Goal: Transaction & Acquisition: Purchase product/service

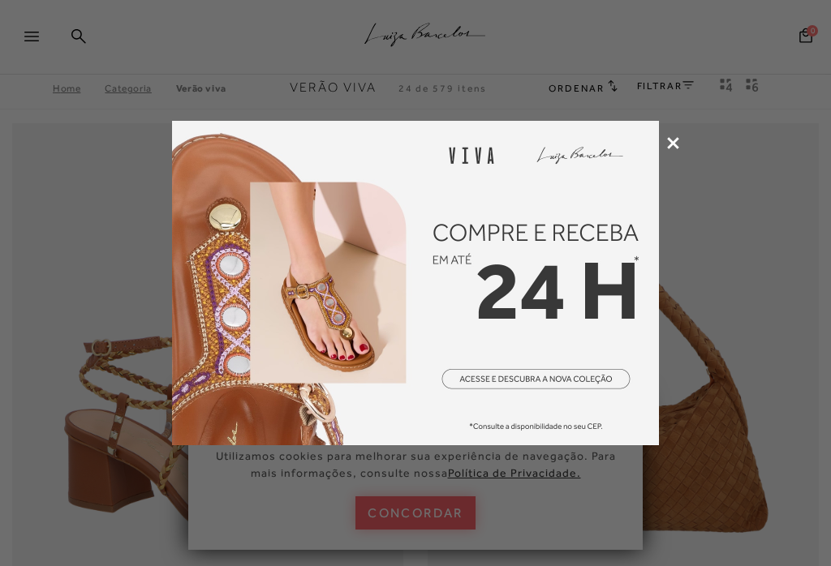
click at [573, 379] on img at bounding box center [415, 283] width 487 height 325
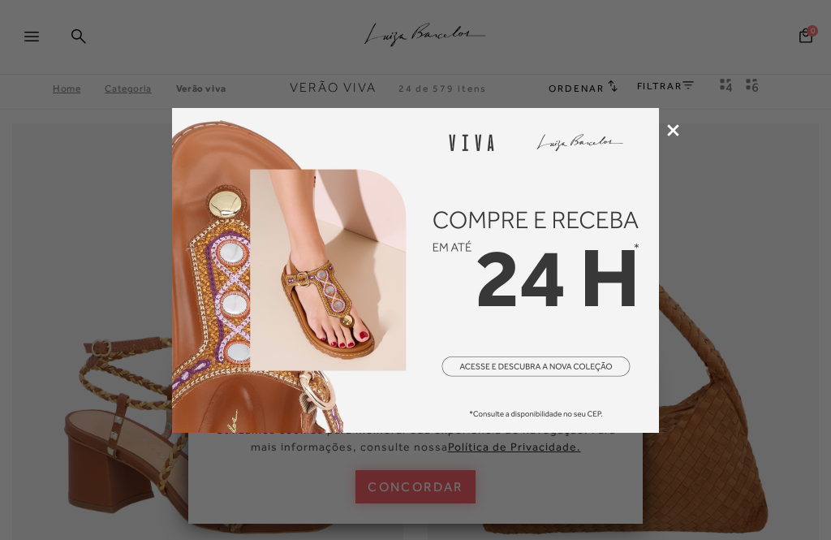
click at [673, 129] on icon at bounding box center [673, 130] width 12 height 12
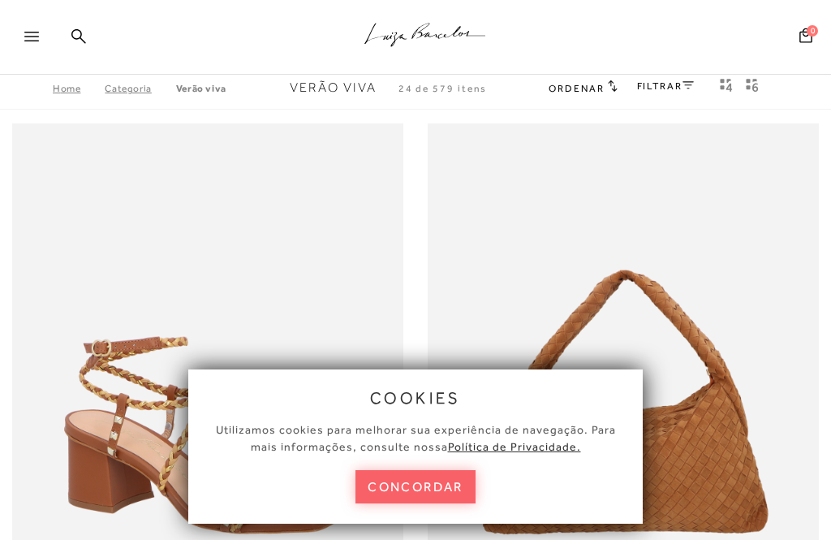
click at [431, 498] on button "concordar" at bounding box center [415, 486] width 120 height 33
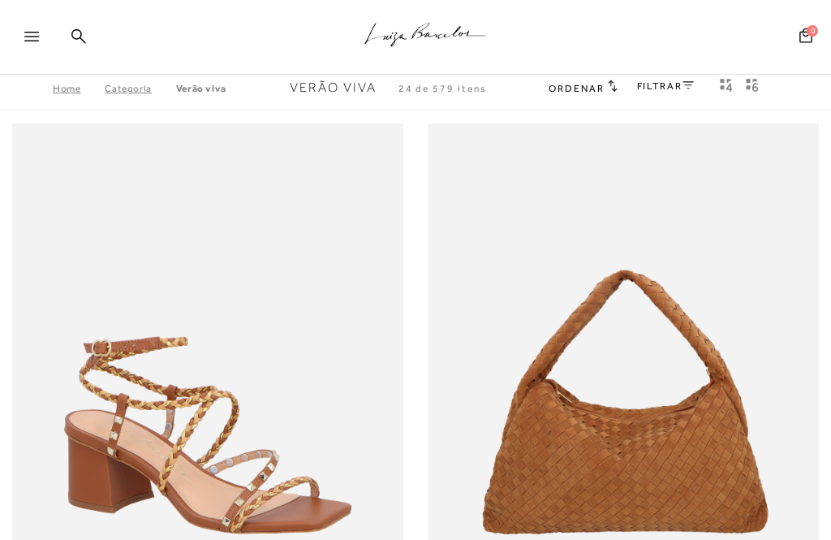
click at [667, 92] on link "FILTRAR" at bounding box center [665, 85] width 57 height 11
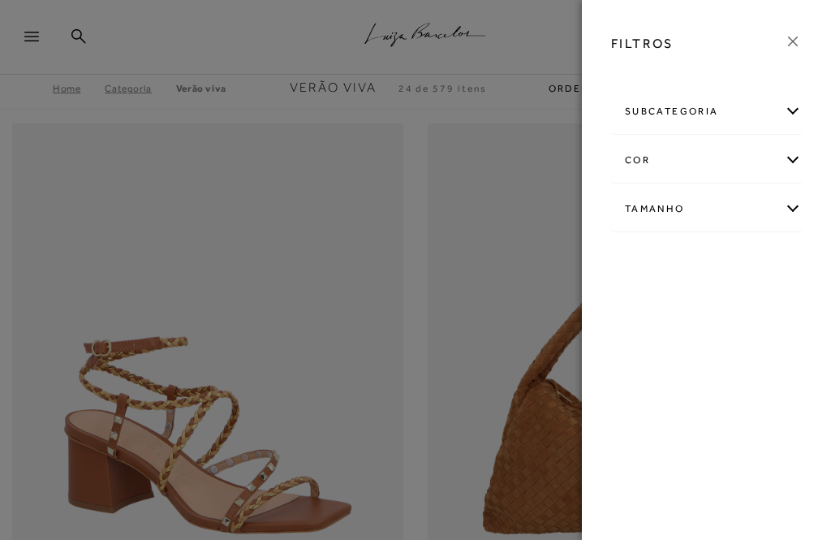
click at [791, 215] on div "Tamanho" at bounding box center [706, 208] width 189 height 43
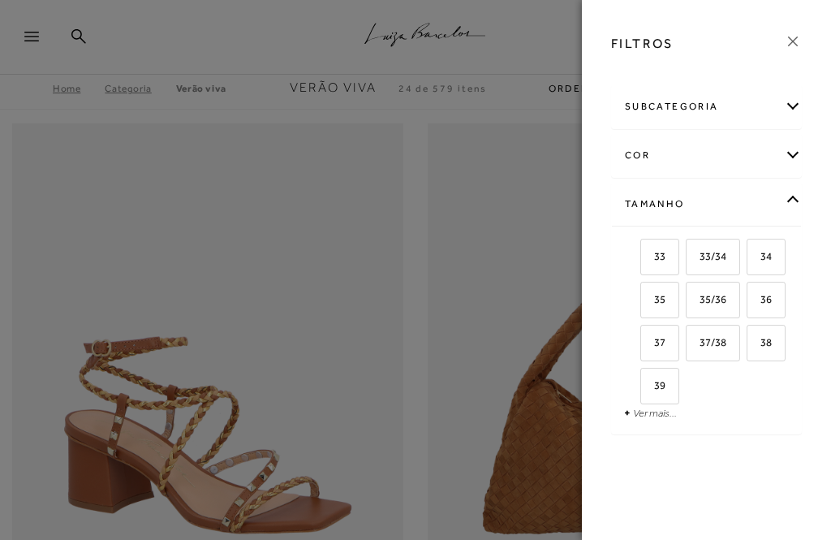
scroll to position [5, 0]
click at [649, 415] on link "Ver mais..." at bounding box center [655, 413] width 44 height 12
click at [764, 381] on span "40" at bounding box center [760, 385] width 24 height 12
click at [760, 381] on input "40" at bounding box center [752, 388] width 16 height 16
checkbox input "true"
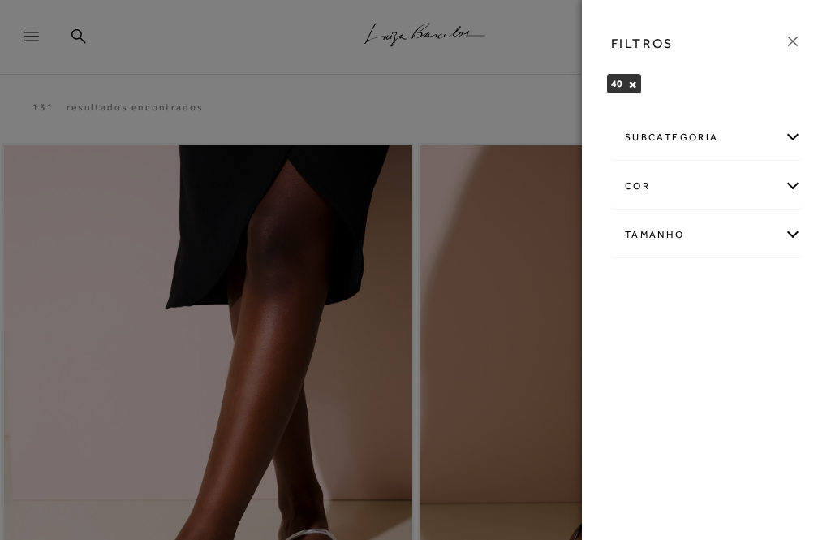
click at [784, 33] on icon at bounding box center [793, 41] width 18 height 18
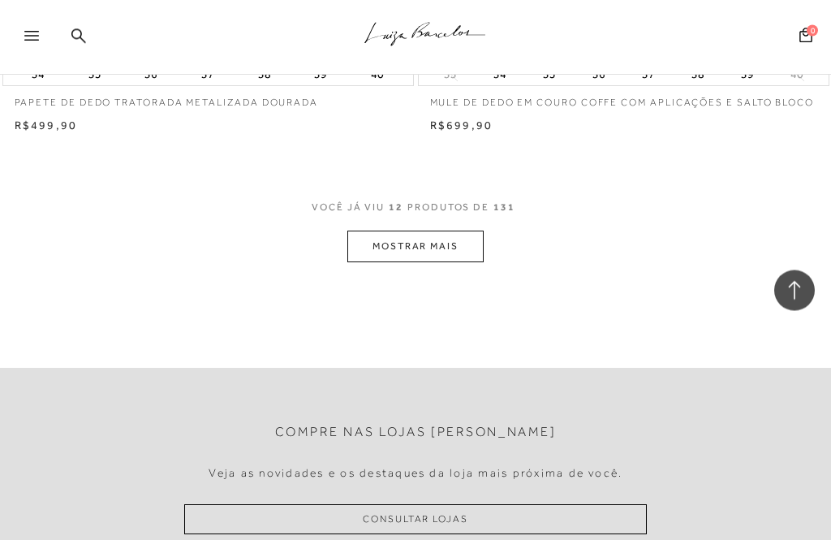
scroll to position [4297, 0]
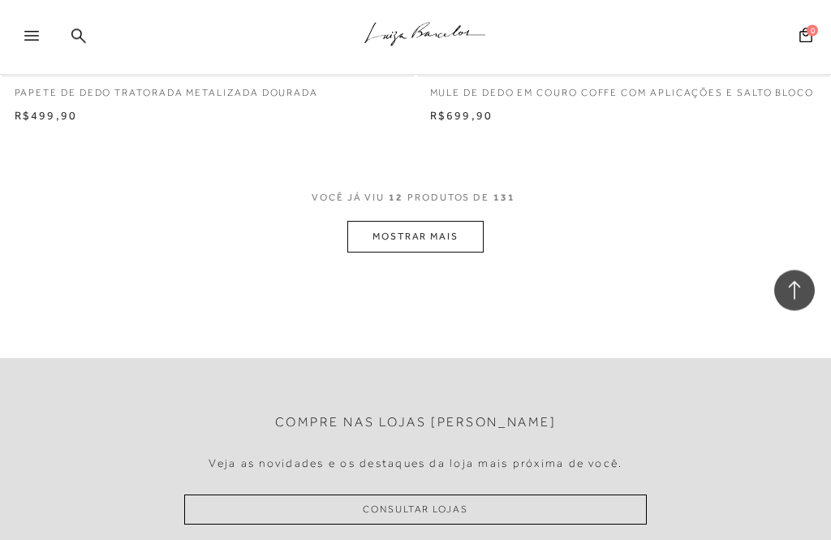
click at [455, 236] on button "MOSTRAR MAIS" at bounding box center [415, 238] width 136 height 32
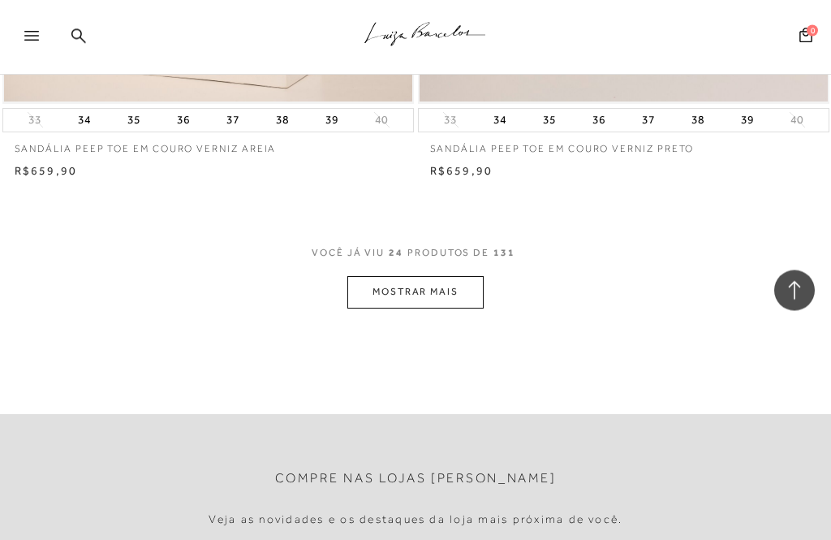
scroll to position [8551, 0]
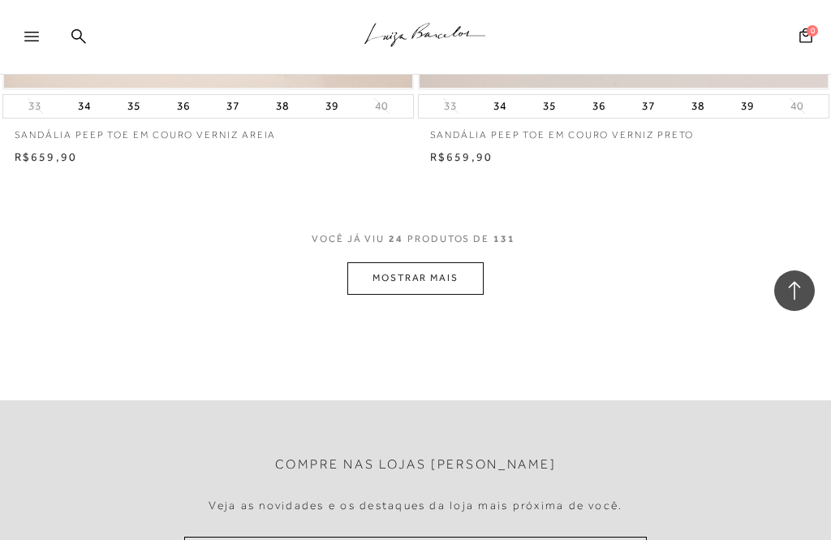
click at [455, 281] on button "MOSTRAR MAIS" at bounding box center [415, 278] width 136 height 32
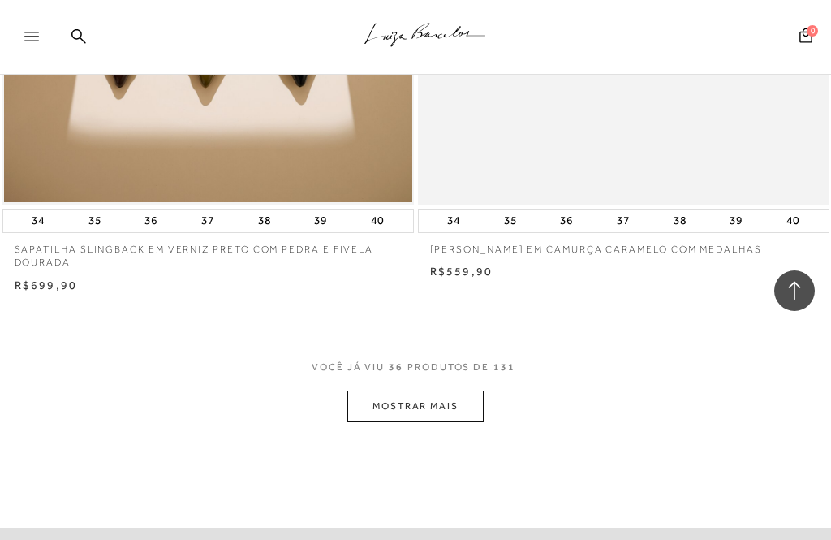
scroll to position [12768, 0]
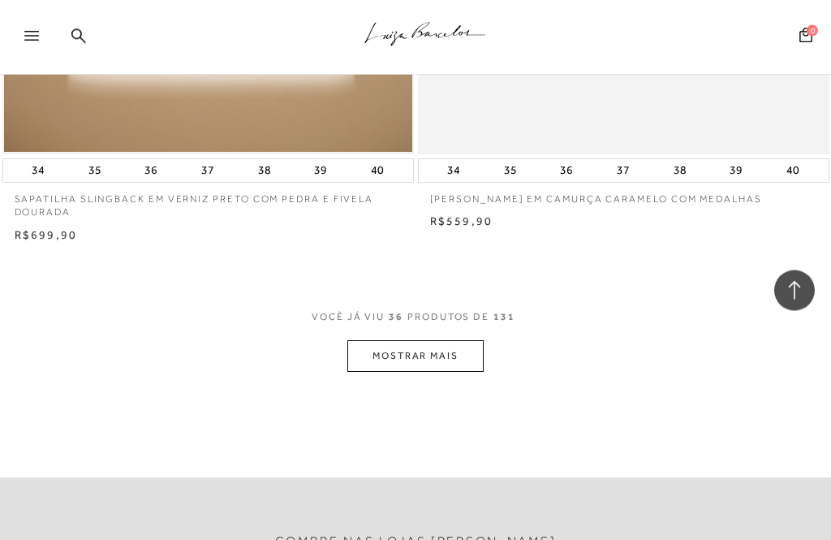
click at [439, 362] on button "MOSTRAR MAIS" at bounding box center [415, 357] width 136 height 32
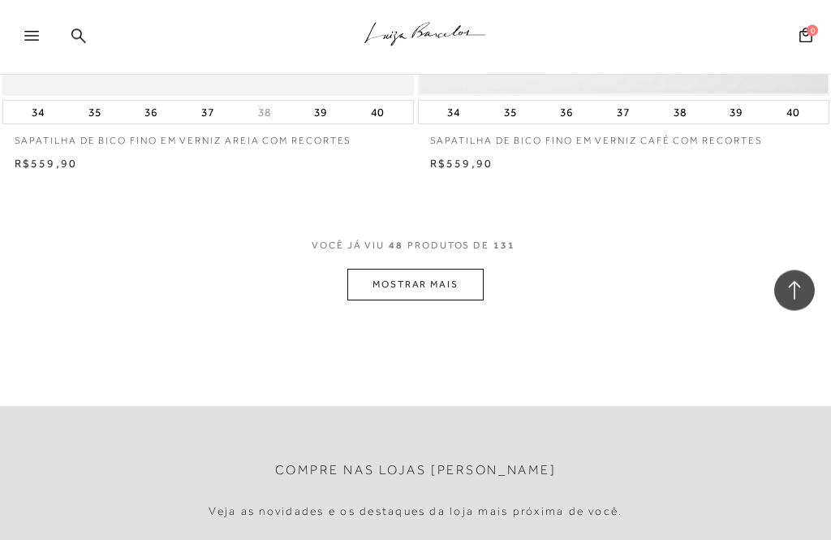
scroll to position [17132, 0]
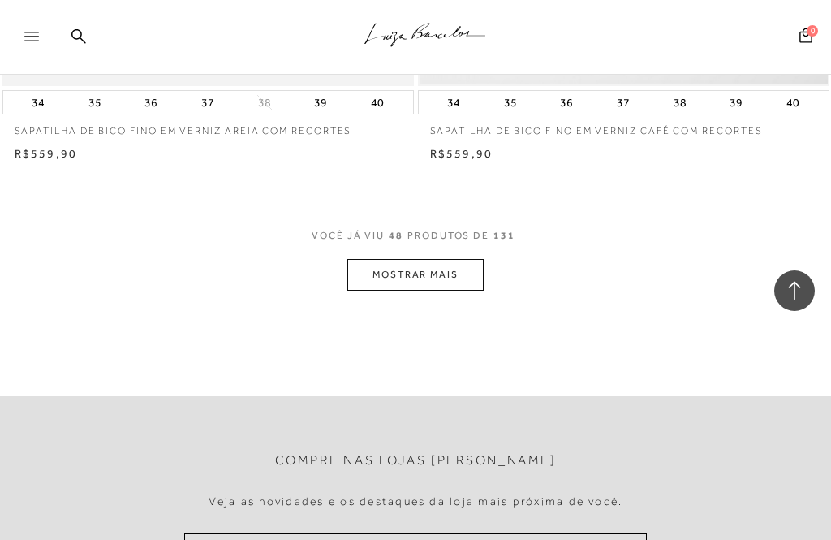
click at [383, 264] on button "MOSTRAR MAIS" at bounding box center [415, 275] width 136 height 32
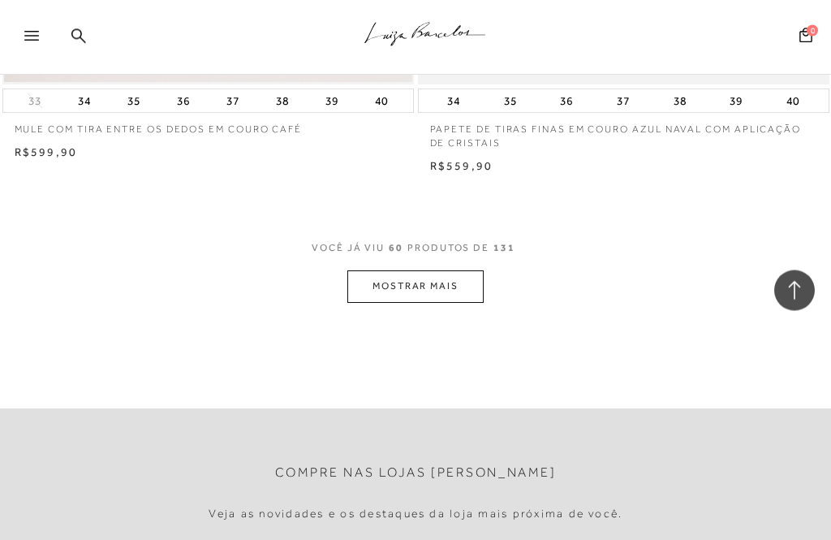
scroll to position [21460, 0]
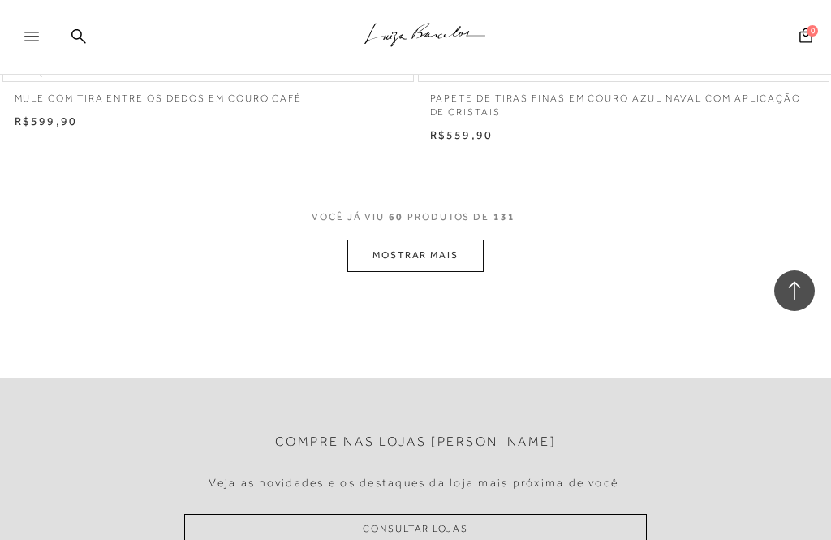
click at [442, 239] on button "MOSTRAR MAIS" at bounding box center [415, 255] width 136 height 32
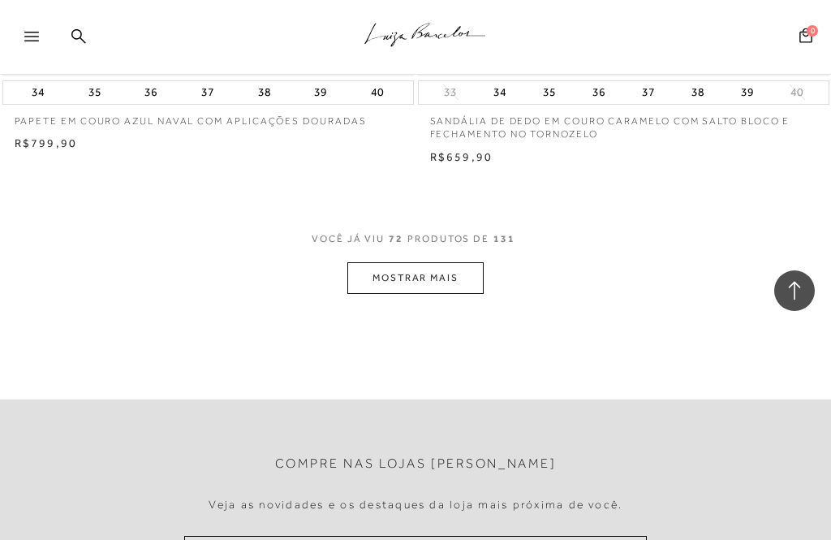
scroll to position [25739, 0]
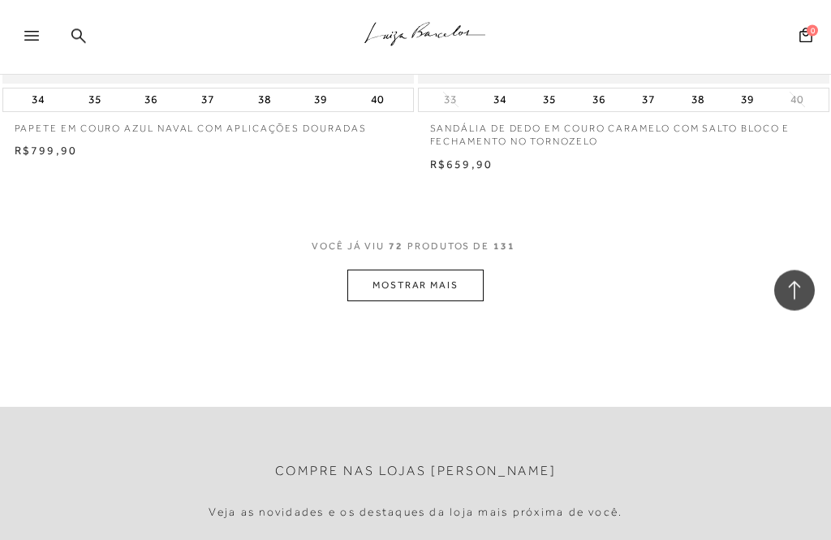
click at [462, 270] on button "MOSTRAR MAIS" at bounding box center [415, 286] width 136 height 32
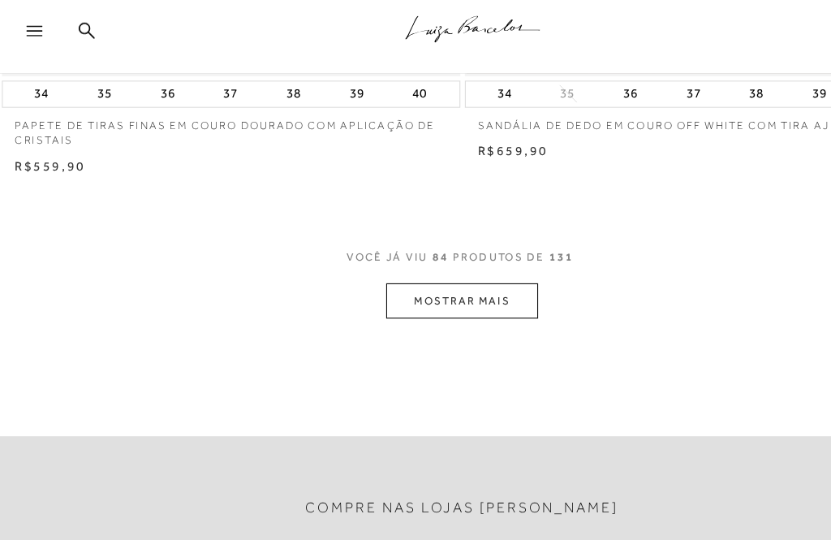
scroll to position [30103, 0]
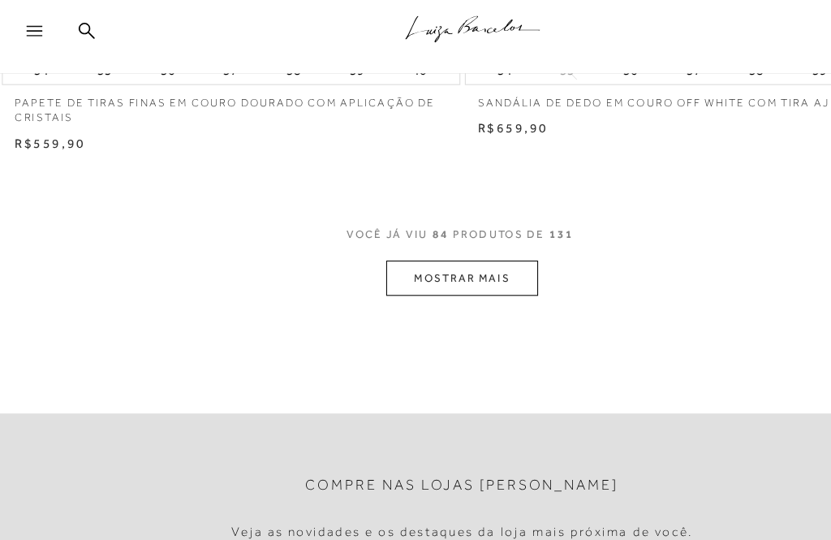
click at [456, 243] on button "MOSTRAR MAIS" at bounding box center [415, 259] width 136 height 32
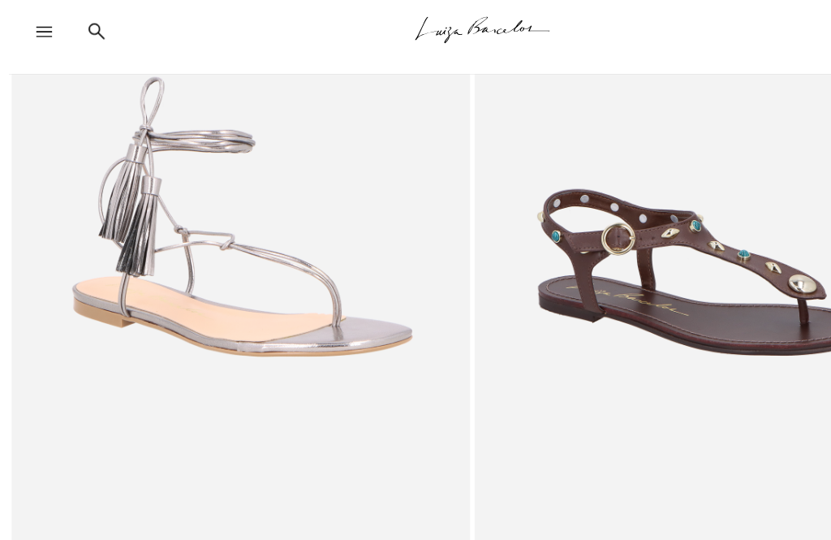
scroll to position [30389, 0]
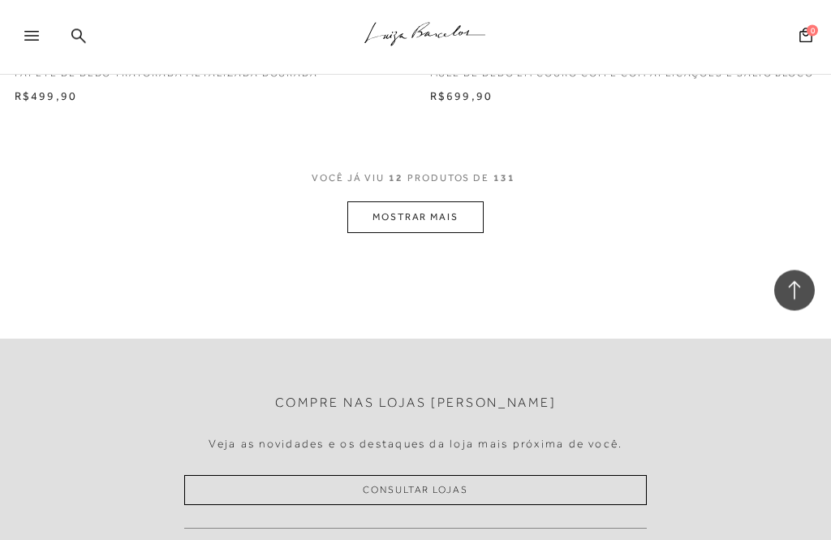
scroll to position [4313, 0]
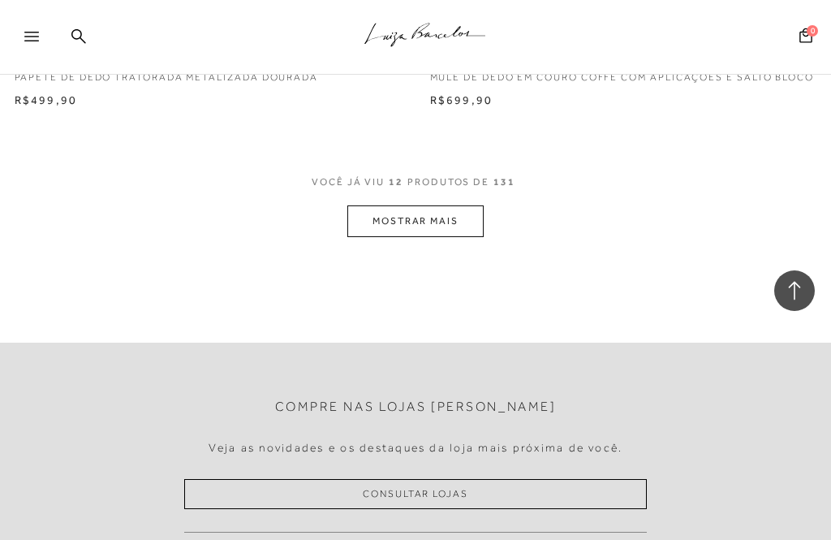
click at [441, 228] on button "MOSTRAR MAIS" at bounding box center [415, 221] width 136 height 32
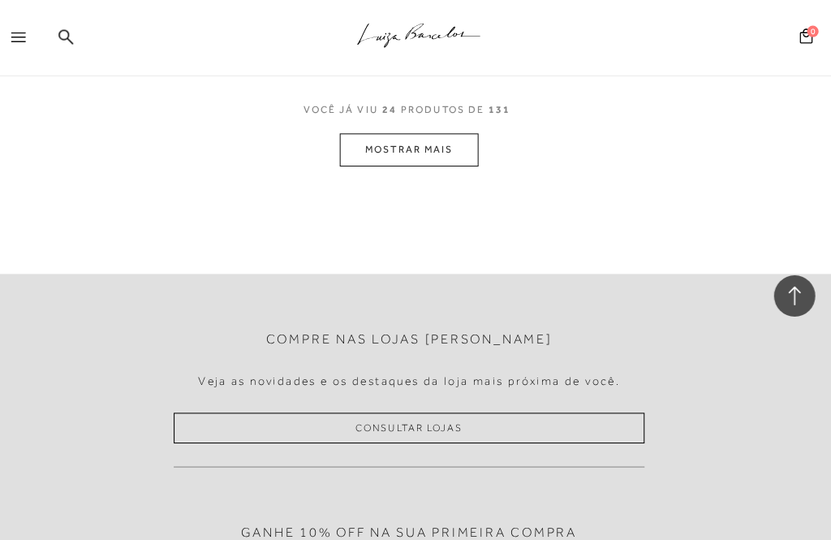
scroll to position [8665, 0]
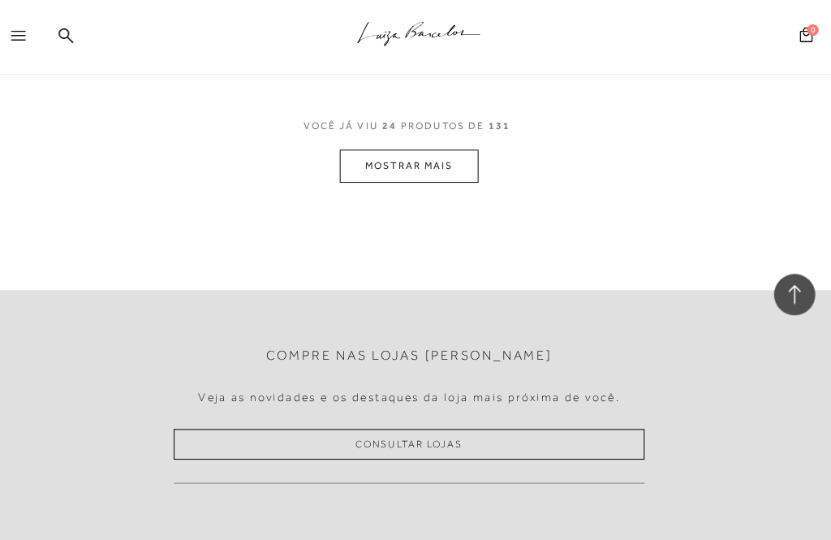
click at [371, 148] on div "VOCê JÁ VIU 24 PRODUTOS DE 131" at bounding box center [416, 133] width 208 height 30
click at [352, 162] on button "MOSTRAR MAIS" at bounding box center [415, 164] width 136 height 32
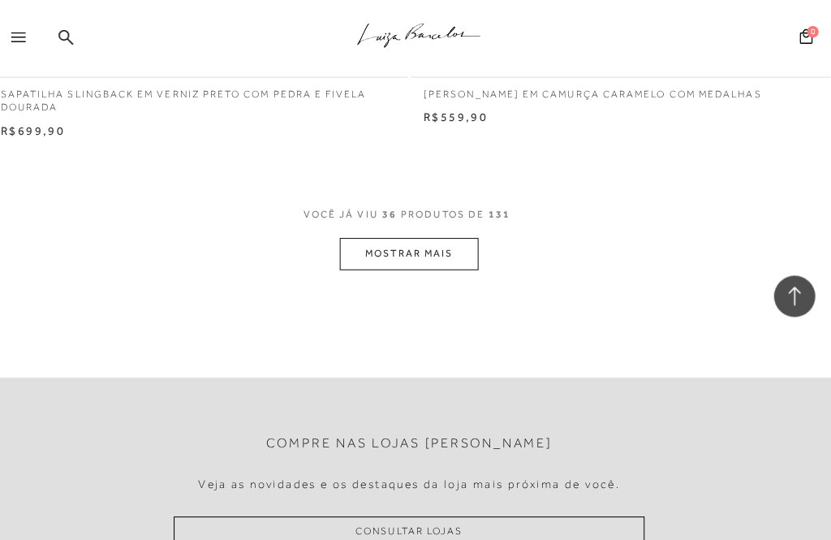
scroll to position [12871, 0]
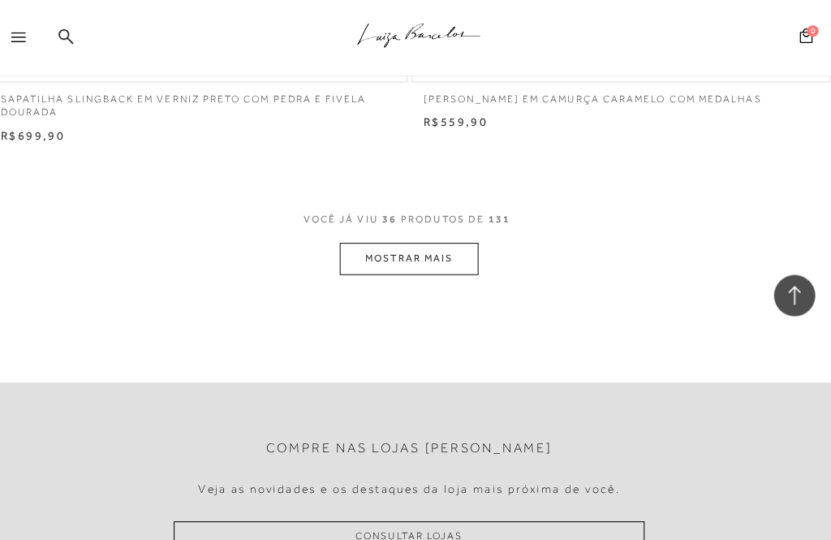
click at [370, 263] on button "MOSTRAR MAIS" at bounding box center [415, 255] width 136 height 32
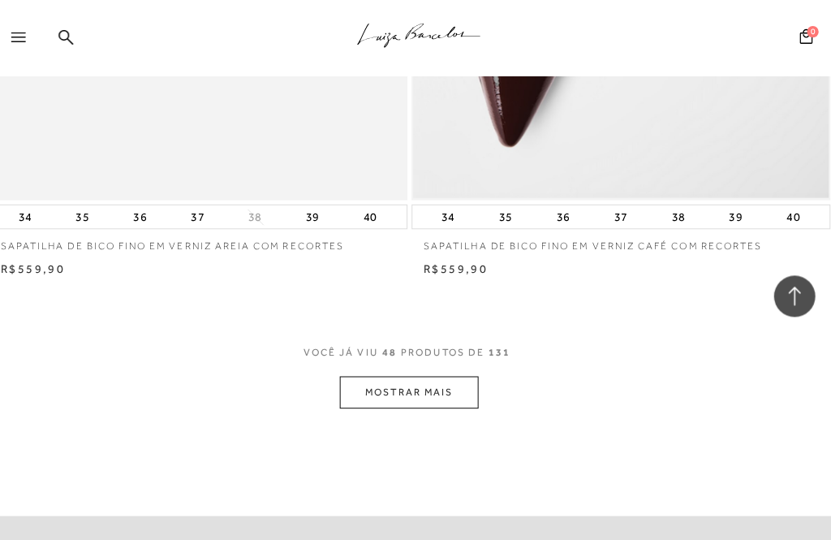
scroll to position [17022, 0]
click at [361, 370] on button "MOSTRAR MAIS" at bounding box center [415, 385] width 136 height 32
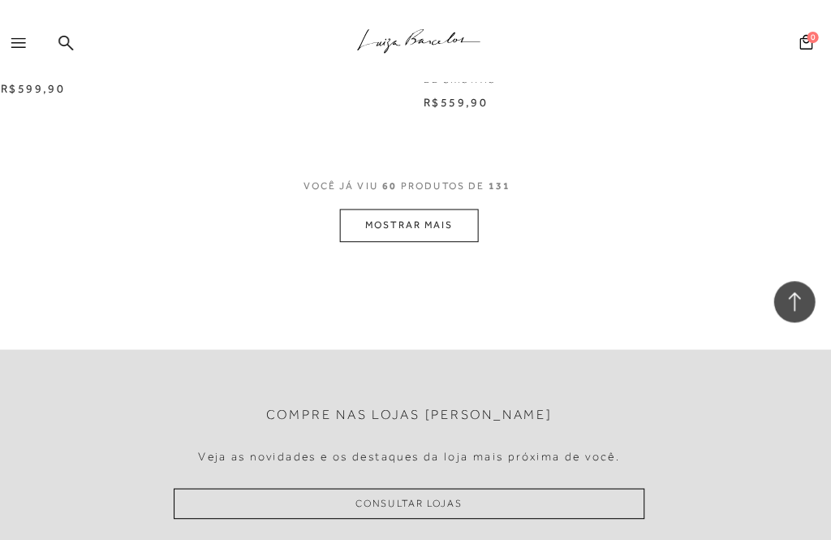
scroll to position [21418, 0]
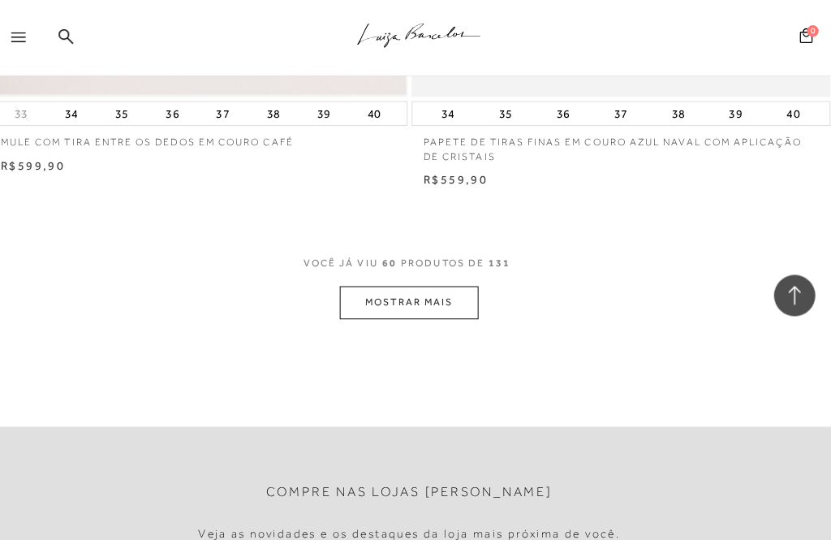
click at [356, 282] on button "MOSTRAR MAIS" at bounding box center [415, 298] width 136 height 32
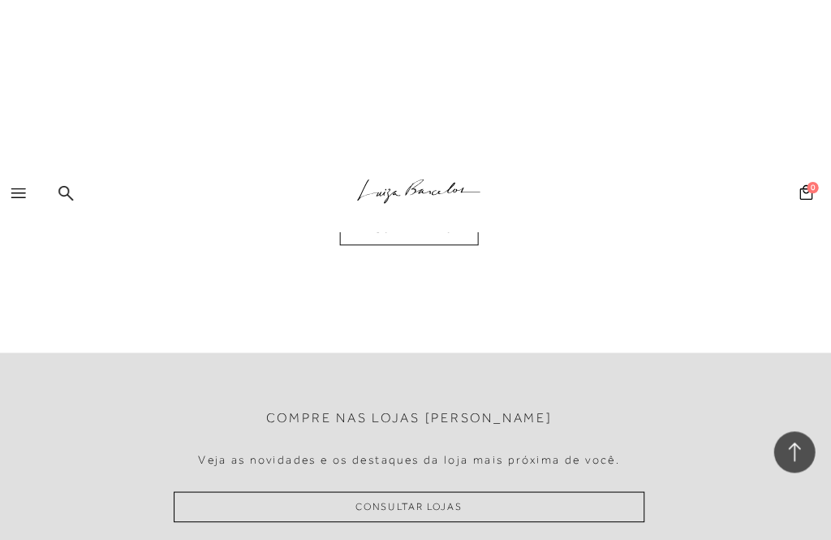
scroll to position [25633, 0]
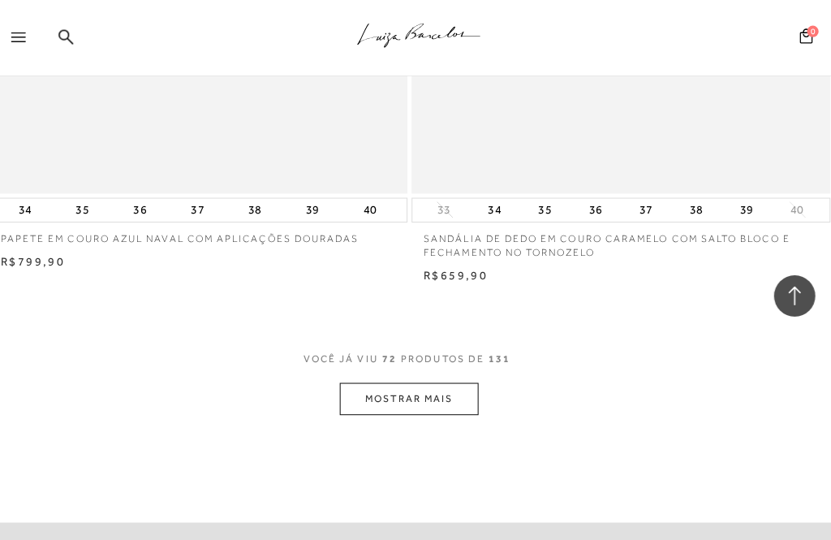
click at [441, 376] on button "MOSTRAR MAIS" at bounding box center [415, 392] width 136 height 32
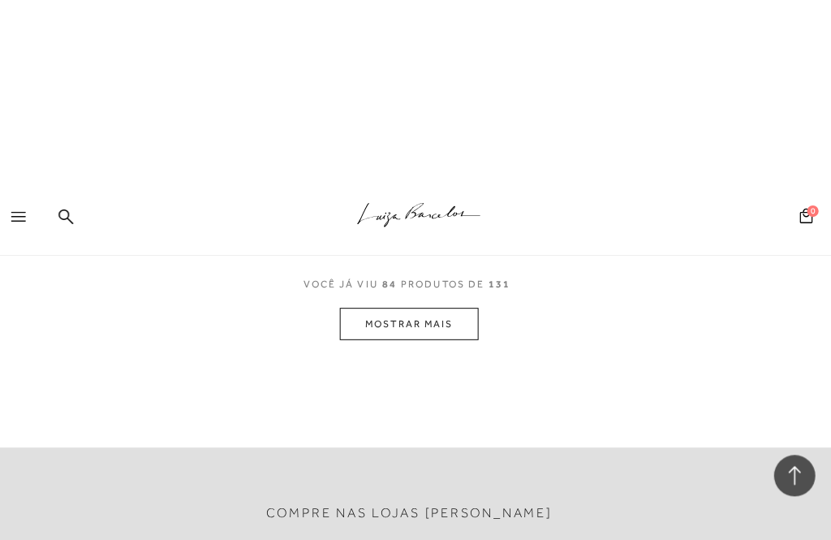
scroll to position [29980, 0]
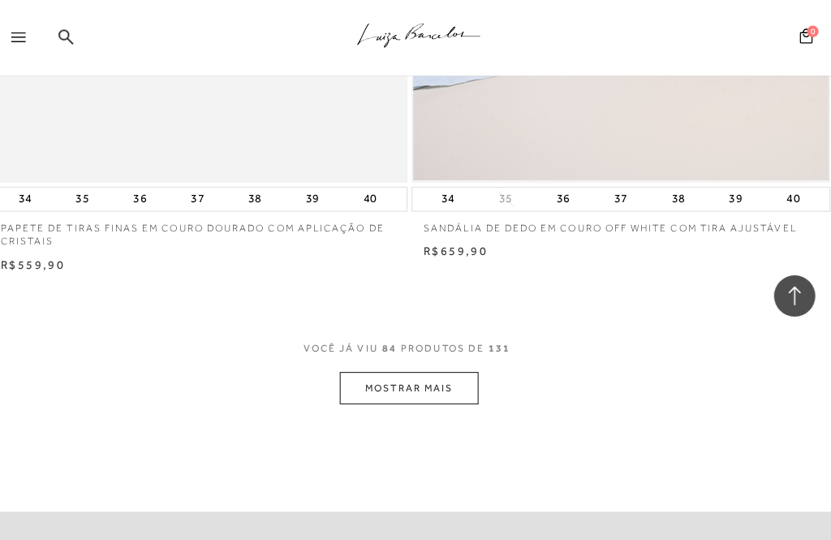
click at [432, 365] on button "MOSTRAR MAIS" at bounding box center [415, 381] width 136 height 32
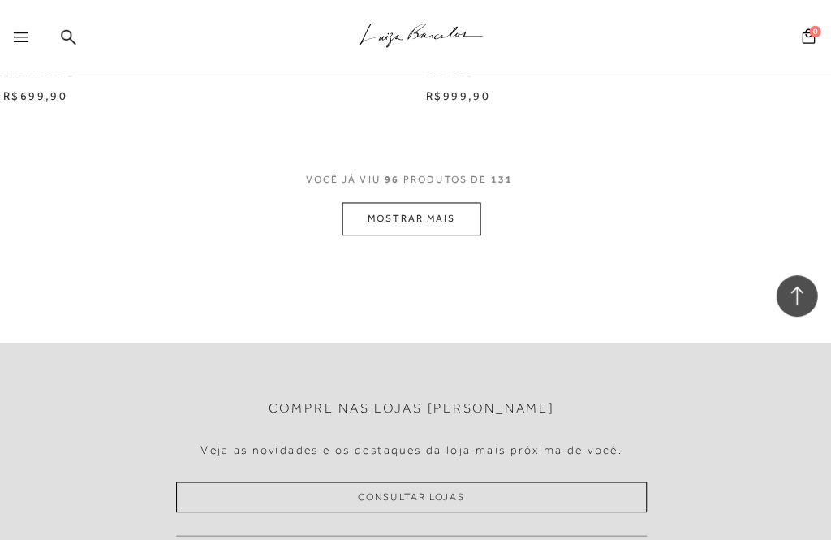
scroll to position [34522, 0]
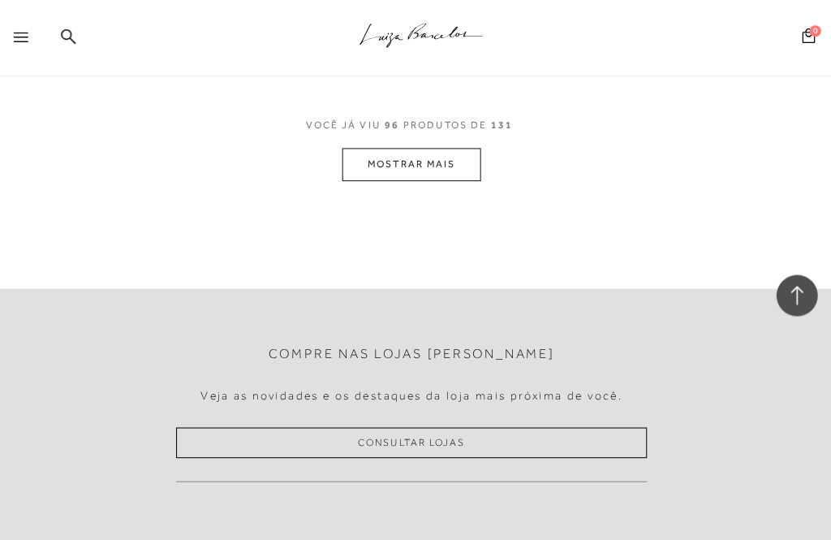
click at [424, 146] on button "MOSTRAR MAIS" at bounding box center [415, 162] width 136 height 32
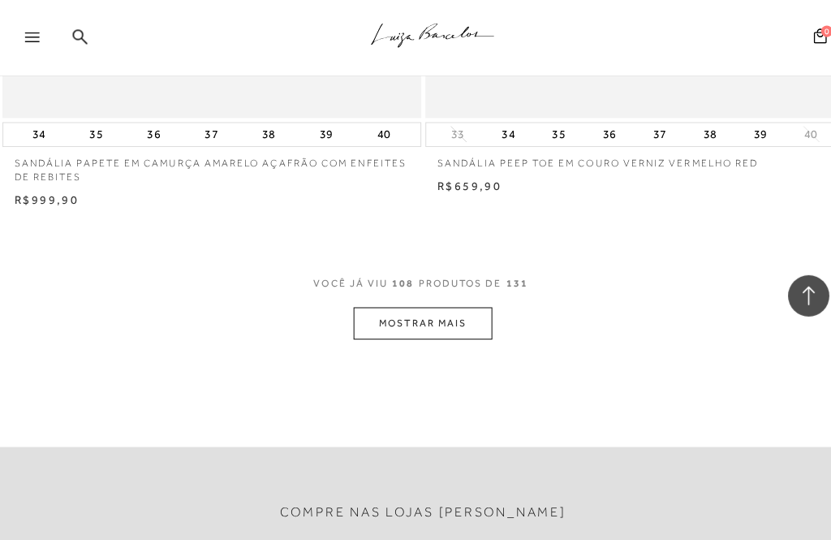
scroll to position [38680, 0]
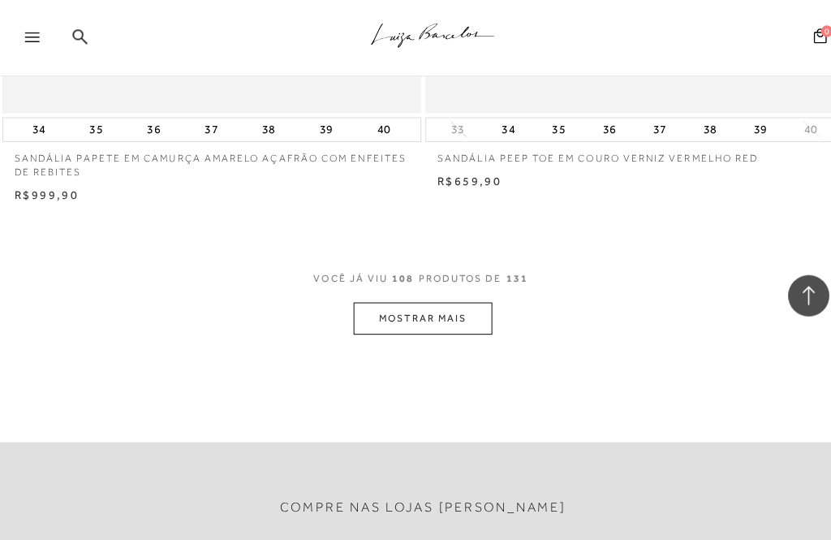
click at [425, 297] on button "MOSTRAR MAIS" at bounding box center [415, 313] width 136 height 32
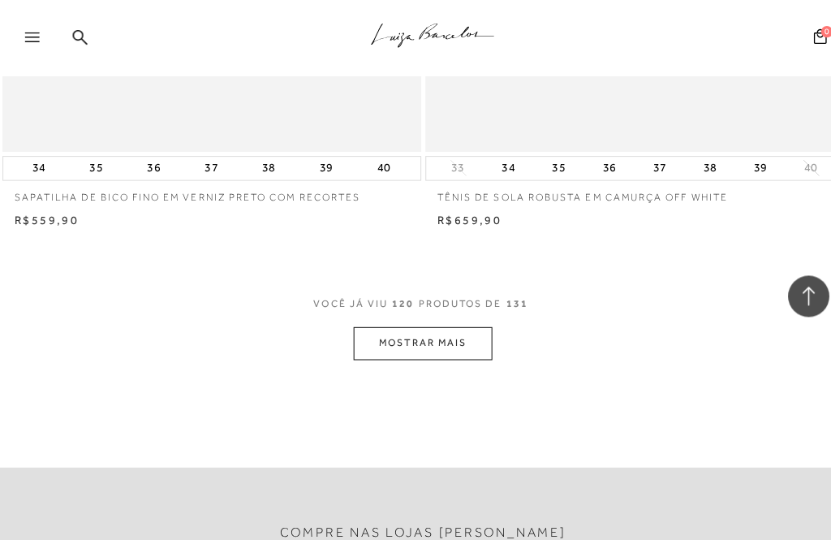
scroll to position [43038, 0]
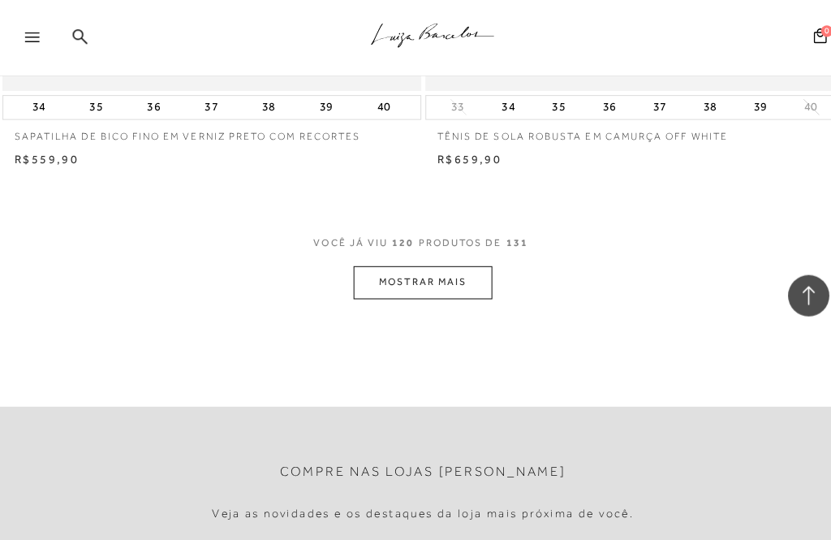
click at [439, 261] on button "MOSTRAR MAIS" at bounding box center [415, 277] width 136 height 32
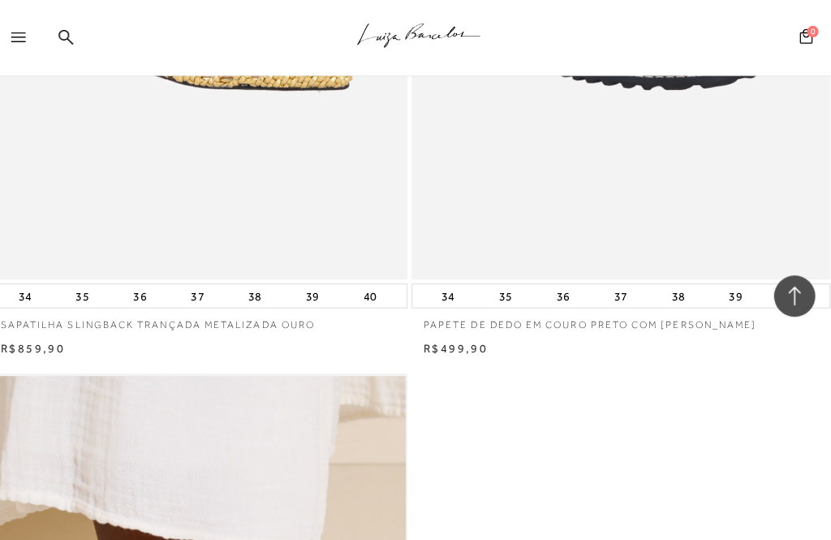
scroll to position [46436, 0]
